Goal: Information Seeking & Learning: Learn about a topic

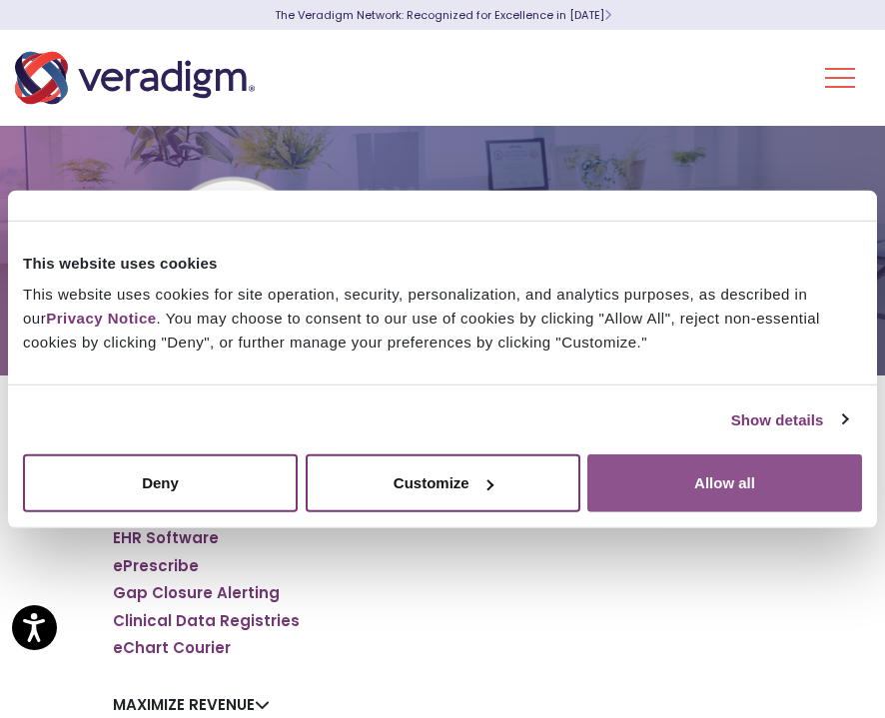
click at [657, 463] on button "Allow all" at bounding box center [724, 483] width 275 height 58
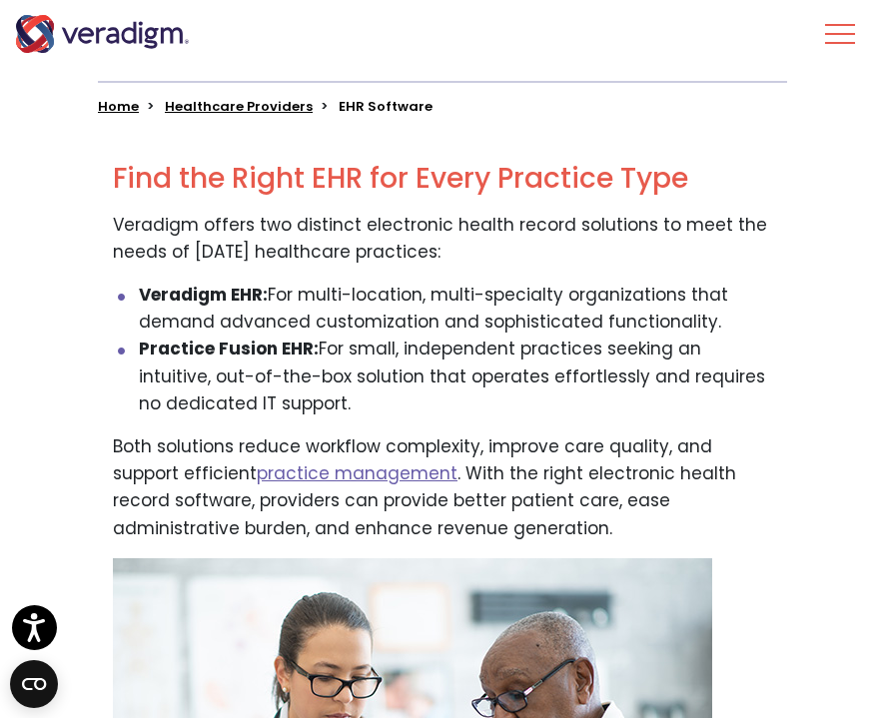
scroll to position [770, 0]
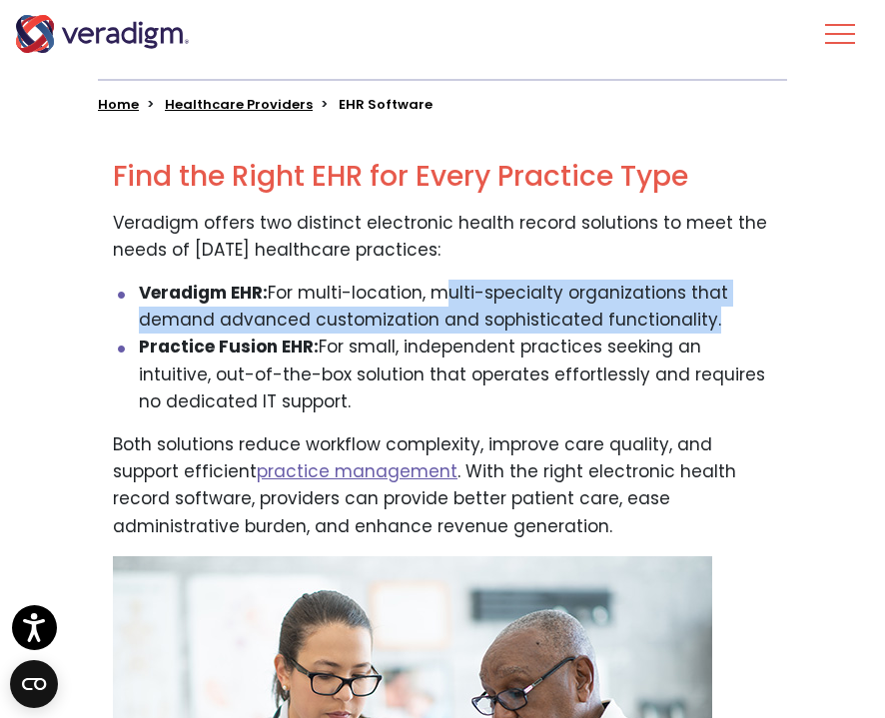
drag, startPoint x: 433, startPoint y: 290, endPoint x: 694, endPoint y: 310, distance: 261.3
click at [694, 310] on li "Veradigm EHR: For multi-location, multi-specialty organizations that demand adv…" at bounding box center [456, 307] width 634 height 54
copy li "multi-specialty organizations that demand advanced customization and sophistica…"
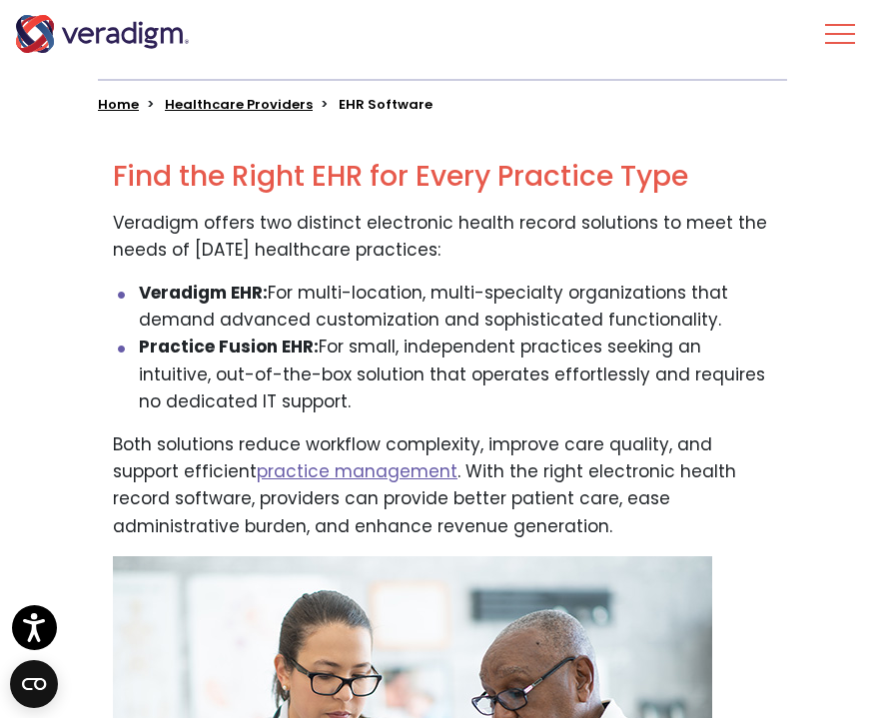
click at [327, 348] on li "Practice Fusion EHR: For small, independent practices seeking an intuitive, out…" at bounding box center [456, 374] width 634 height 82
drag, startPoint x: 318, startPoint y: 339, endPoint x: 455, endPoint y: 407, distance: 152.7
click at [455, 407] on li "Practice Fusion EHR: For small, independent practices seeking an intuitive, out…" at bounding box center [456, 374] width 634 height 82
copy li "For small, independent practices seeking an intuitive, out-of-the-box solution …"
drag, startPoint x: 4, startPoint y: 248, endPoint x: 569, endPoint y: 379, distance: 580.3
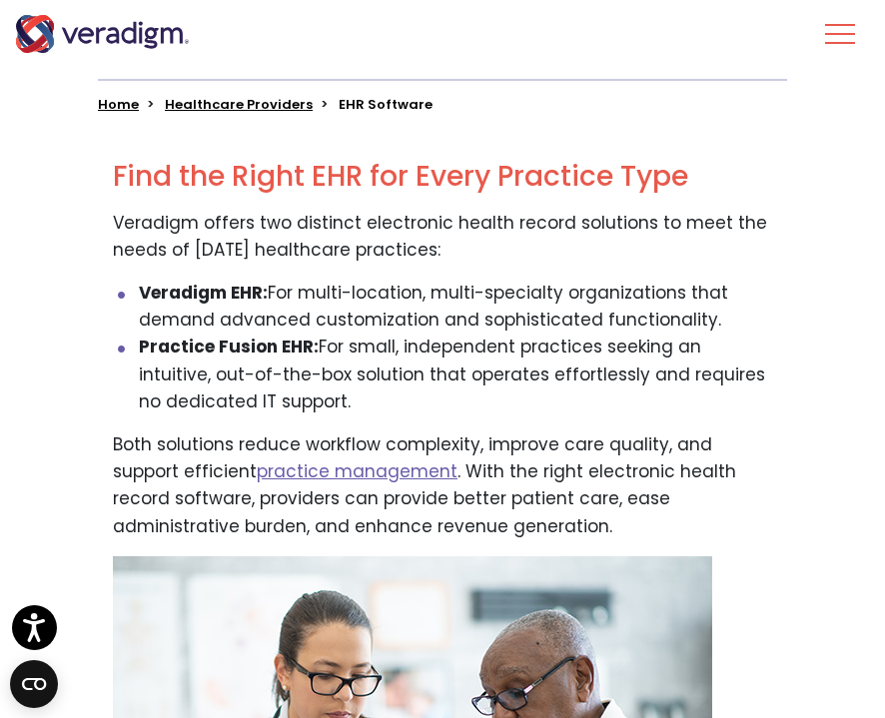
click at [569, 379] on li "Practice Fusion EHR: For small, independent practices seeking an intuitive, out…" at bounding box center [456, 374] width 634 height 82
drag, startPoint x: 50, startPoint y: 306, endPoint x: 616, endPoint y: 363, distance: 569.1
click at [616, 363] on li "Practice Fusion EHR: For small, independent practices seeking an intuitive, out…" at bounding box center [456, 374] width 634 height 82
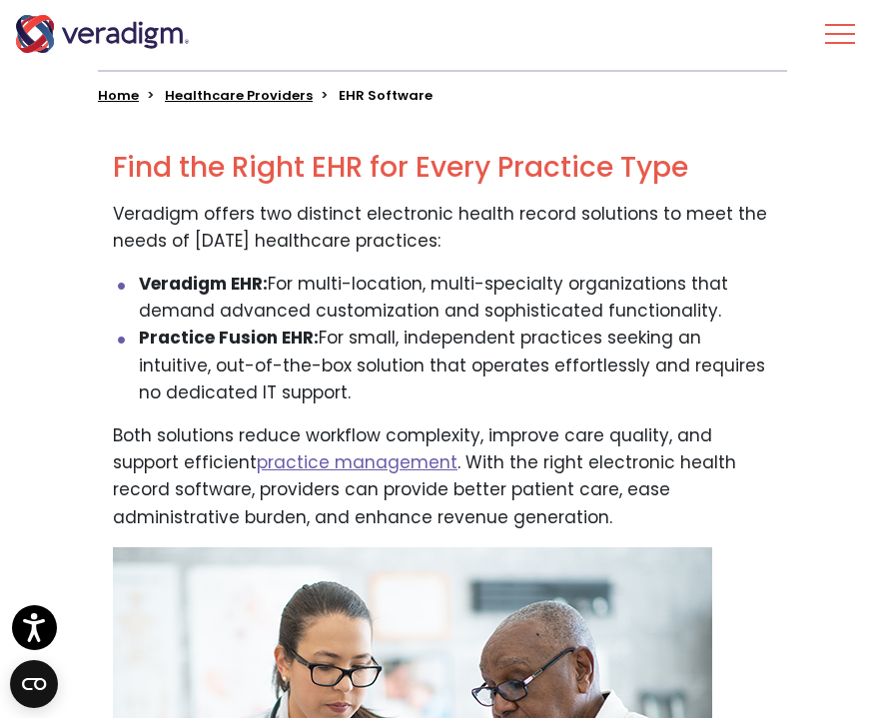
drag, startPoint x: 30, startPoint y: 300, endPoint x: 467, endPoint y: 335, distance: 438.8
click at [467, 335] on li "Practice Fusion EHR: For small, independent practices seeking an intuitive, out…" at bounding box center [456, 365] width 634 height 82
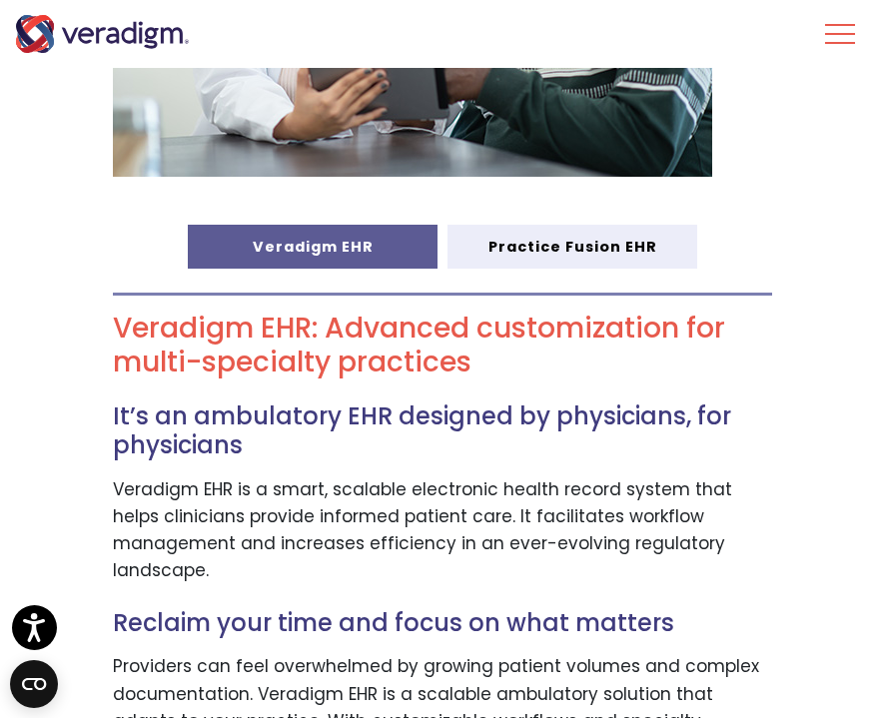
scroll to position [1556, 0]
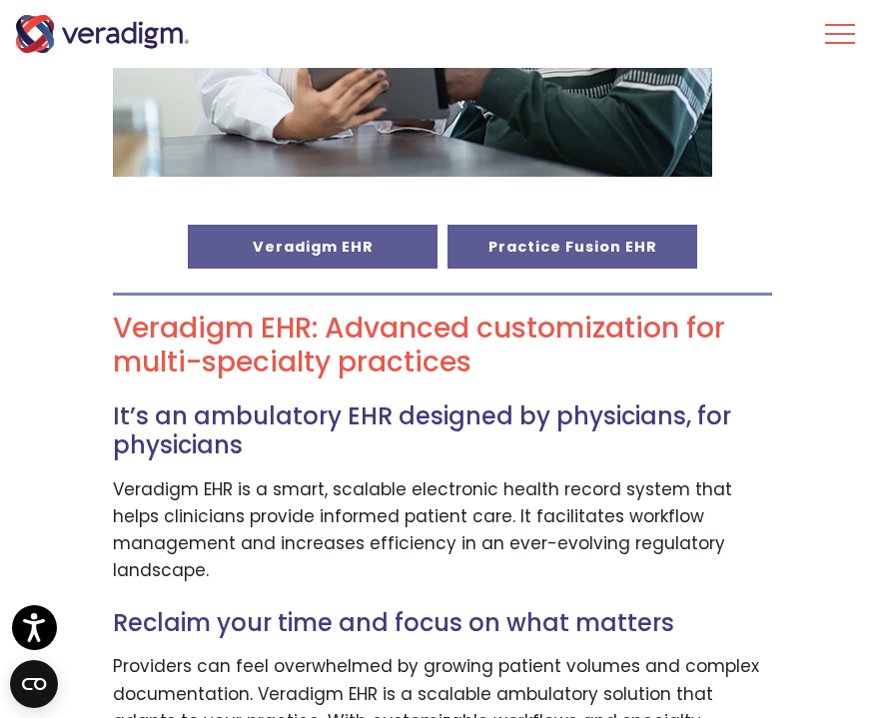
click at [485, 256] on link "Practice Fusion EHR" at bounding box center [572, 247] width 250 height 44
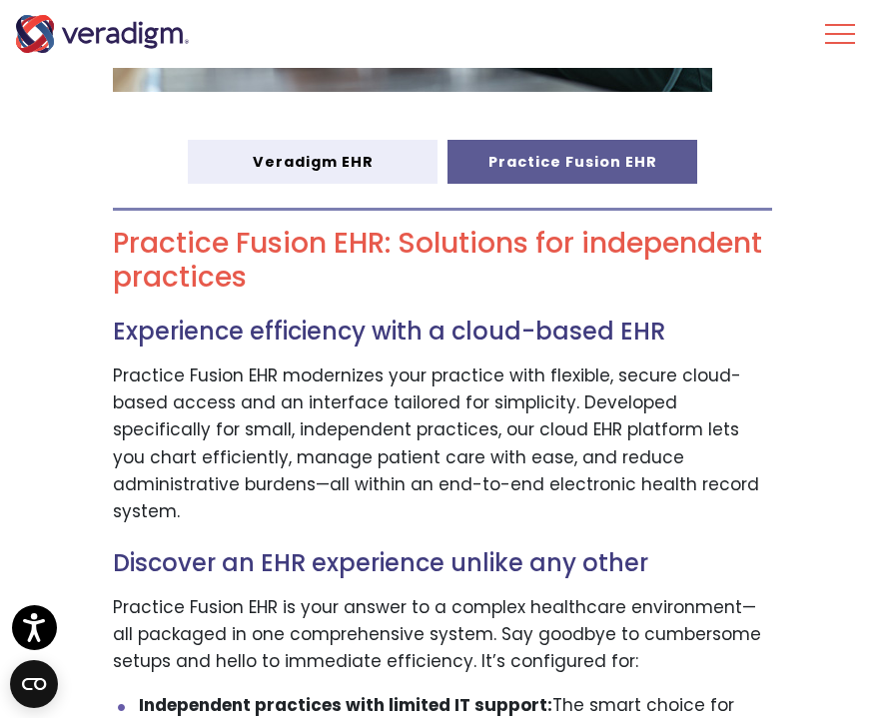
scroll to position [1633, 0]
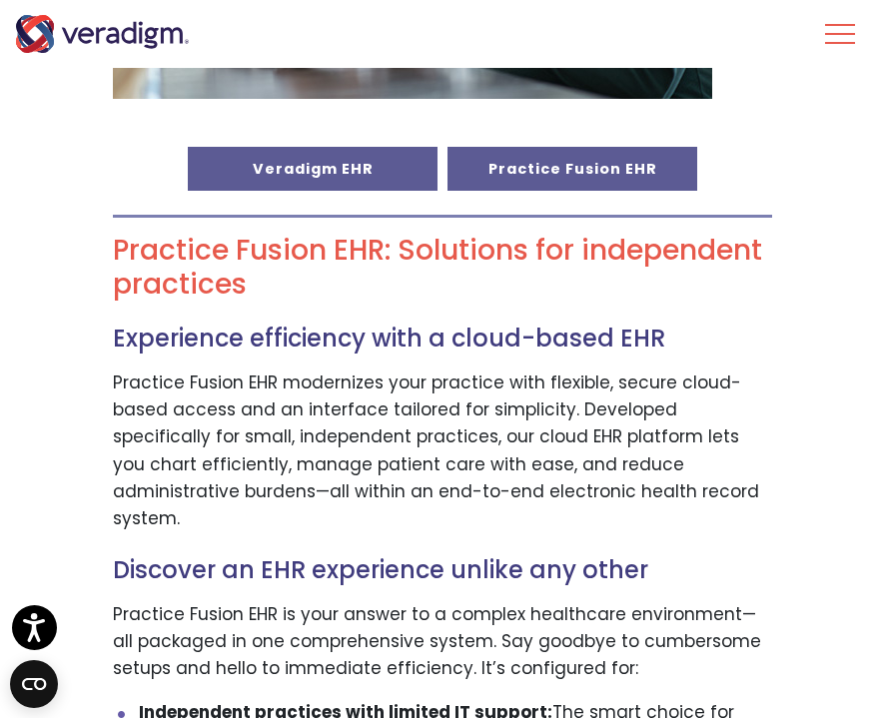
click at [326, 162] on link "Veradigm EHR" at bounding box center [313, 169] width 250 height 44
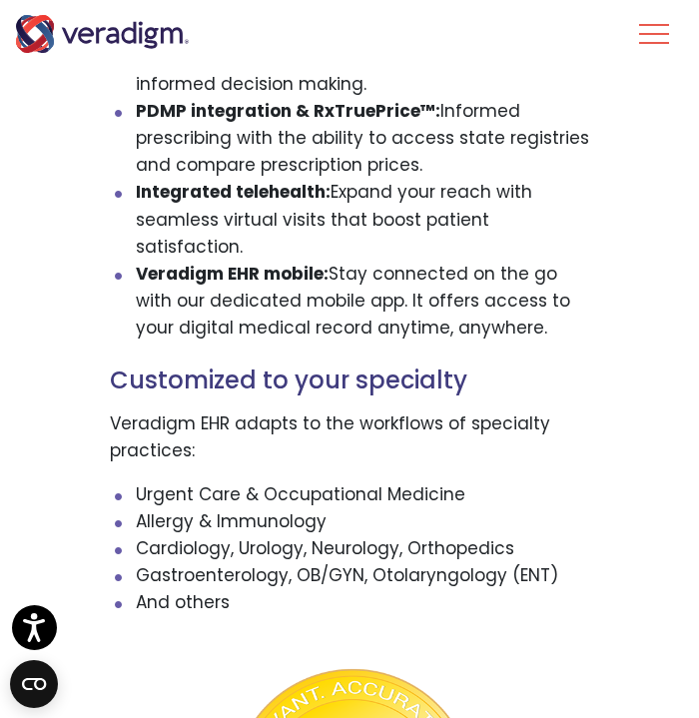
scroll to position [3202, 0]
